Goal: Information Seeking & Learning: Learn about a topic

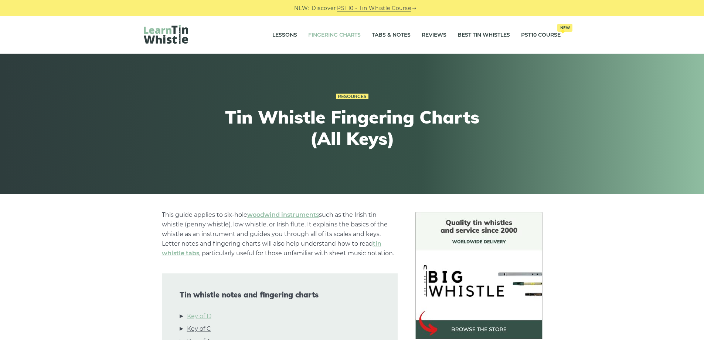
click at [203, 315] on link "Key of D" at bounding box center [199, 316] width 24 height 10
